Goal: Information Seeking & Learning: Understand process/instructions

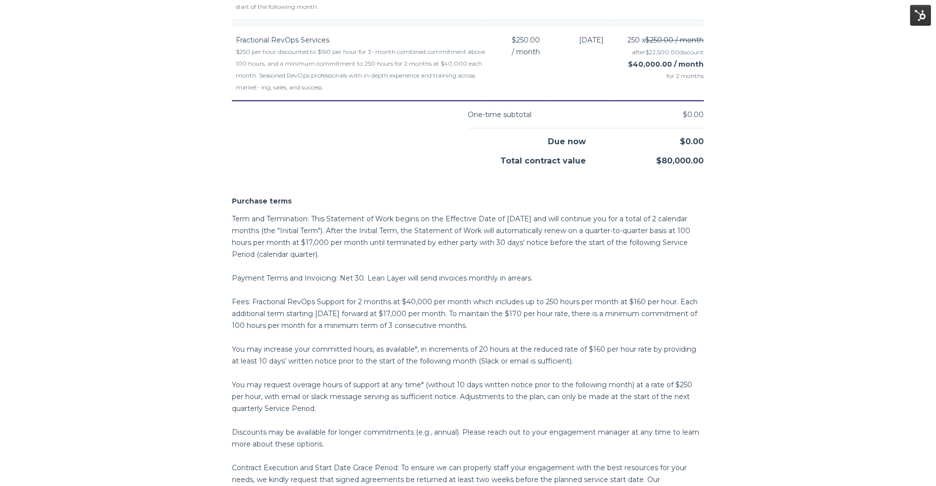
scroll to position [661, 0]
drag, startPoint x: 357, startPoint y: 225, endPoint x: 435, endPoint y: 255, distance: 83.3
click at [435, 255] on p "Term and Termination: This Statement of Work begins on the Effective Date of [D…" at bounding box center [467, 236] width 471 height 47
click at [489, 147] on div "Total contract value" at bounding box center [527, 156] width 118 height 19
